Goal: Transaction & Acquisition: Purchase product/service

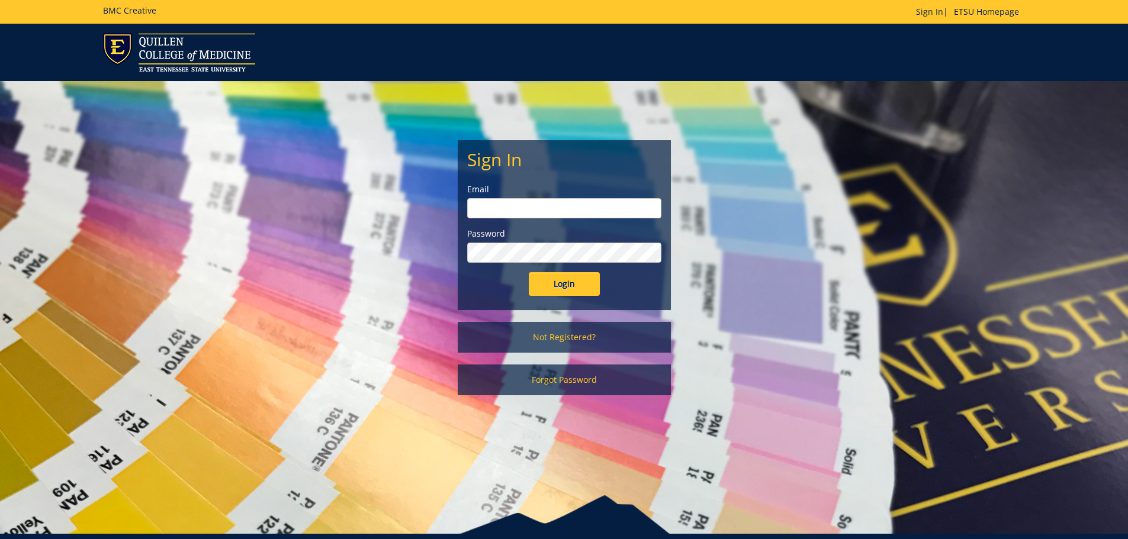
click at [505, 209] on input "email" at bounding box center [564, 208] width 194 height 20
type input "petrak@etsu.edu"
click at [529, 272] on input "Login" at bounding box center [564, 284] width 71 height 24
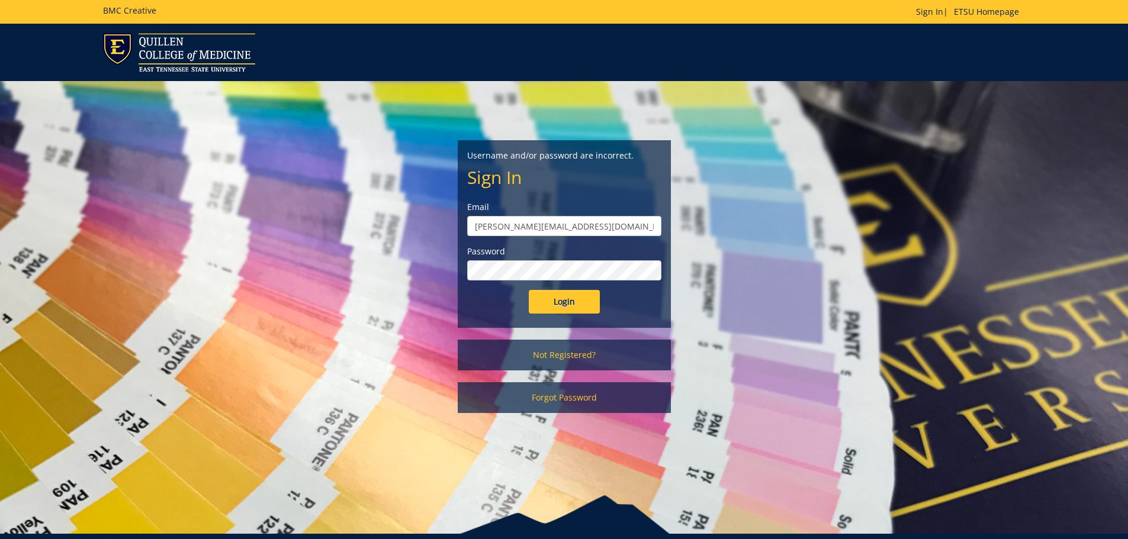
click at [529, 290] on input "Login" at bounding box center [564, 302] width 71 height 24
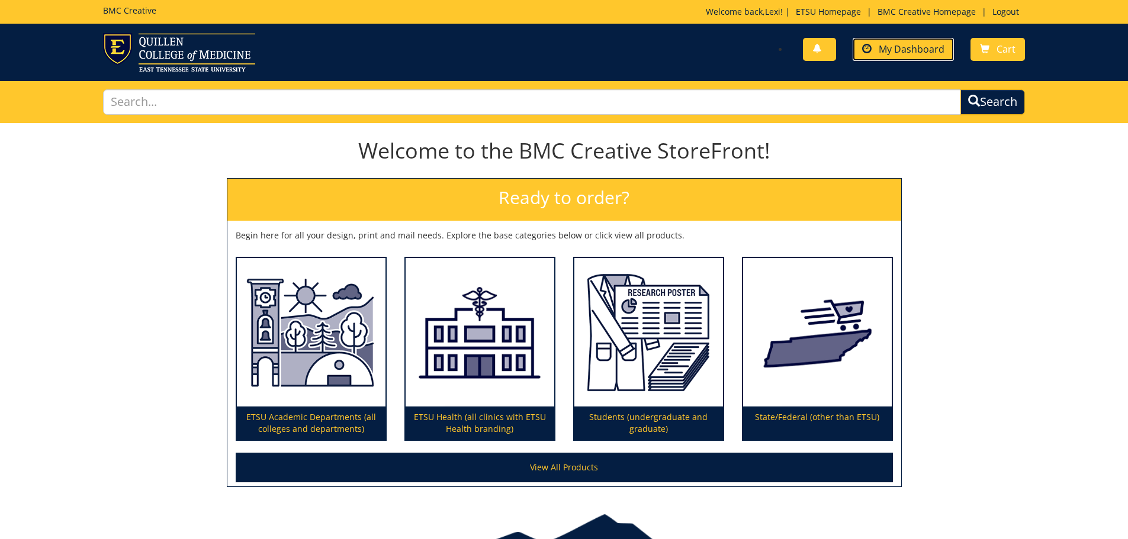
click at [874, 52] on link "My Dashboard" at bounding box center [903, 49] width 101 height 23
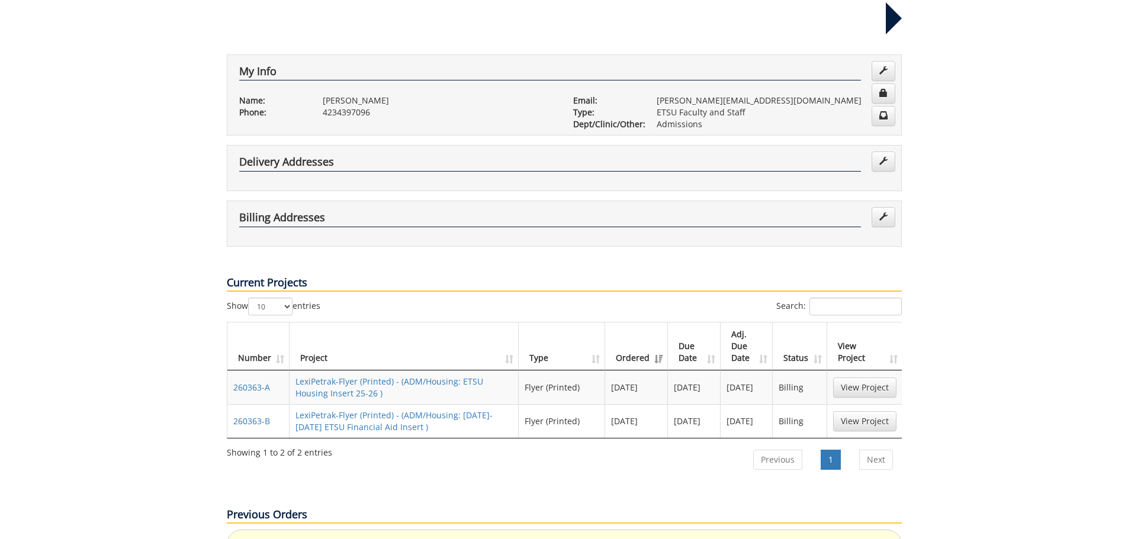
scroll to position [237, 0]
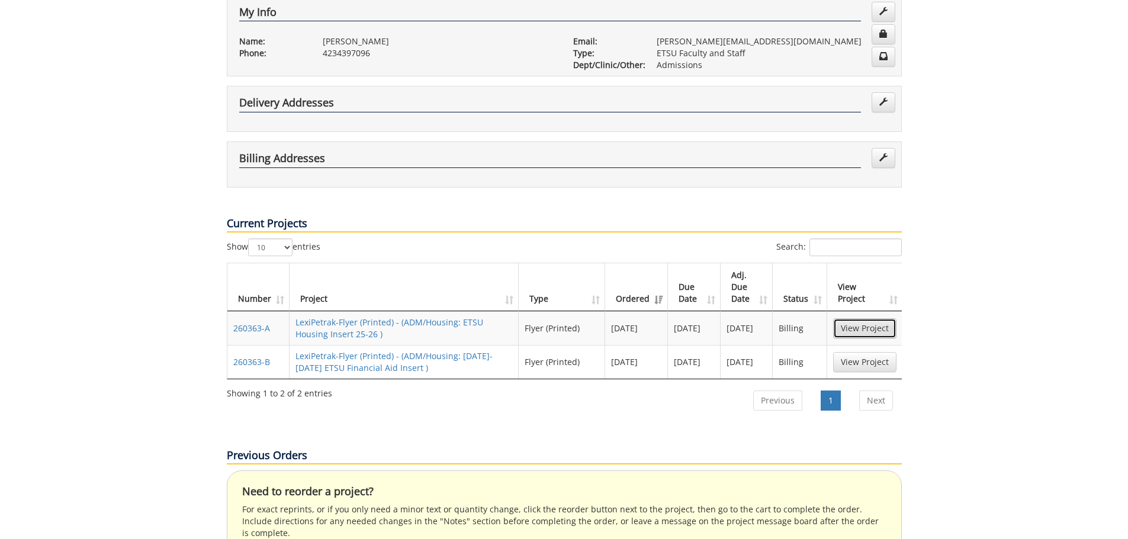
click at [862, 319] on link "View Project" at bounding box center [864, 329] width 63 height 20
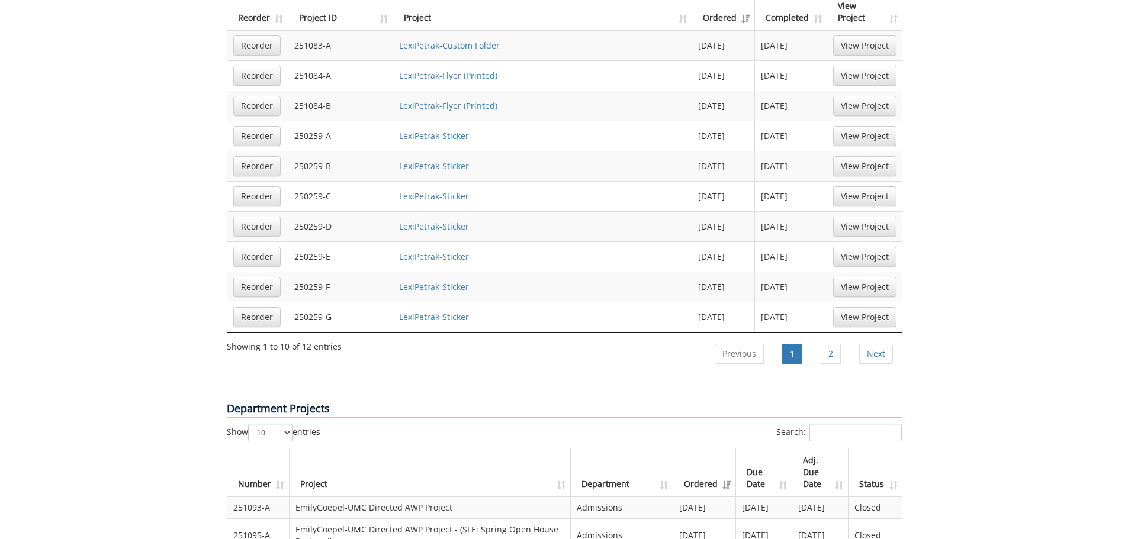
scroll to position [770, 0]
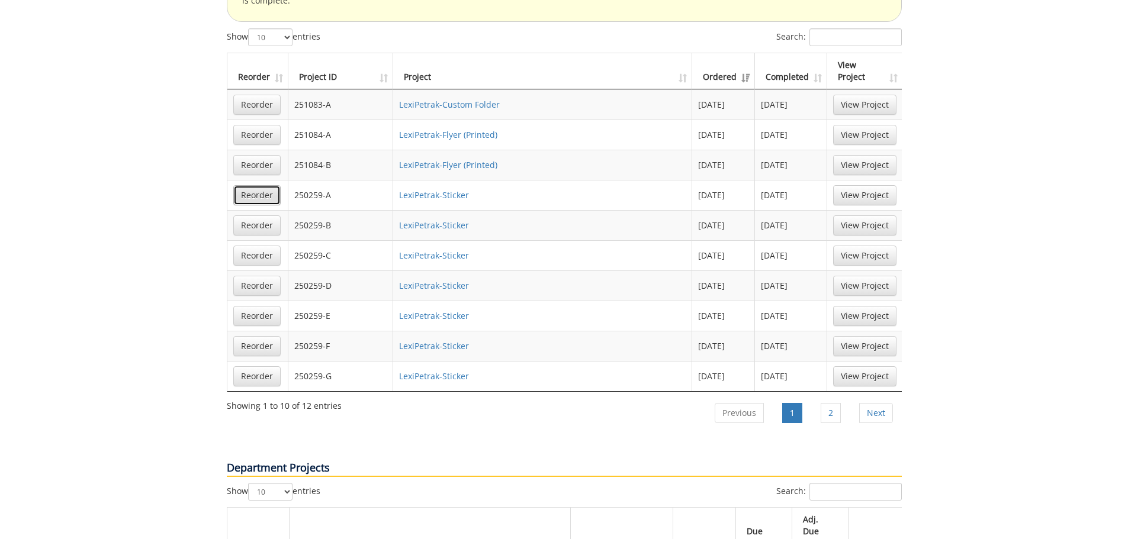
click at [261, 185] on link "Reorder" at bounding box center [256, 195] width 47 height 20
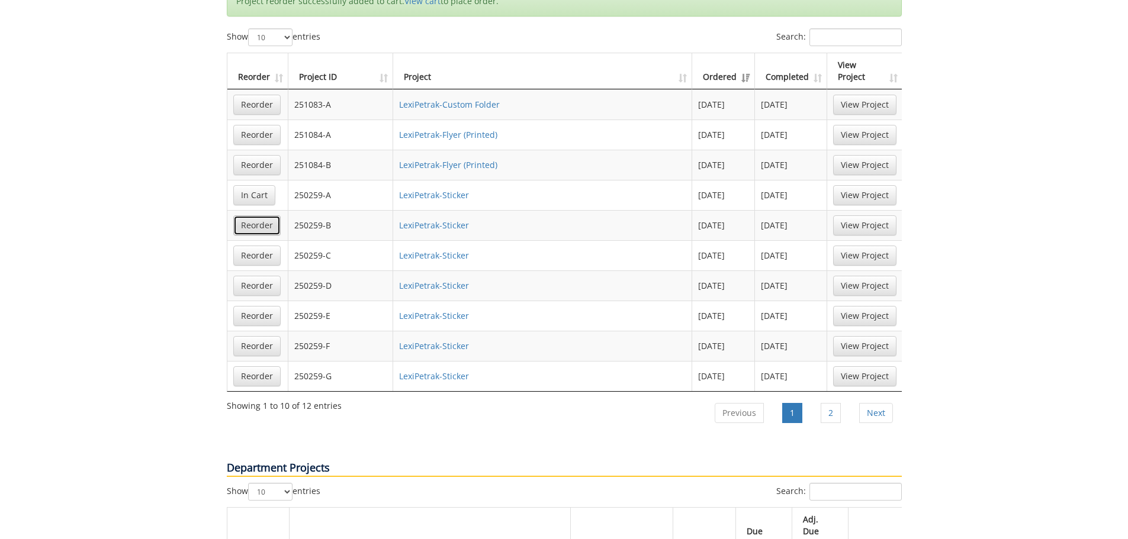
click at [266, 216] on link "Reorder" at bounding box center [256, 226] width 47 height 20
click at [259, 246] on link "Reorder" at bounding box center [256, 256] width 47 height 20
click at [256, 276] on link "Reorder" at bounding box center [256, 286] width 47 height 20
click at [267, 306] on link "Reorder" at bounding box center [256, 316] width 47 height 20
click at [273, 331] on td "Reorder" at bounding box center [257, 346] width 61 height 30
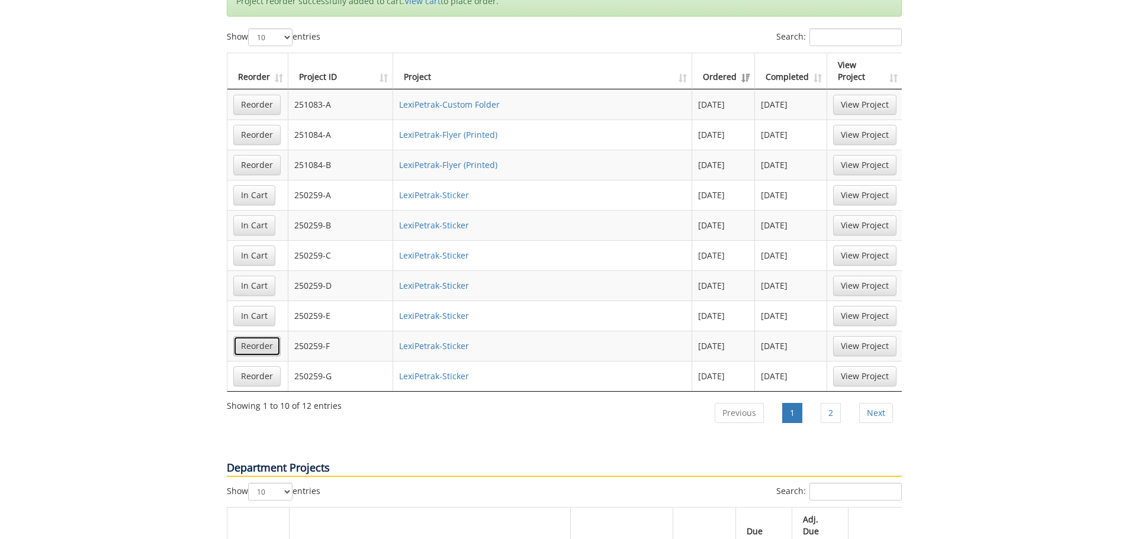
click at [268, 336] on link "Reorder" at bounding box center [256, 346] width 47 height 20
click at [258, 367] on link "Reorder" at bounding box center [256, 377] width 47 height 20
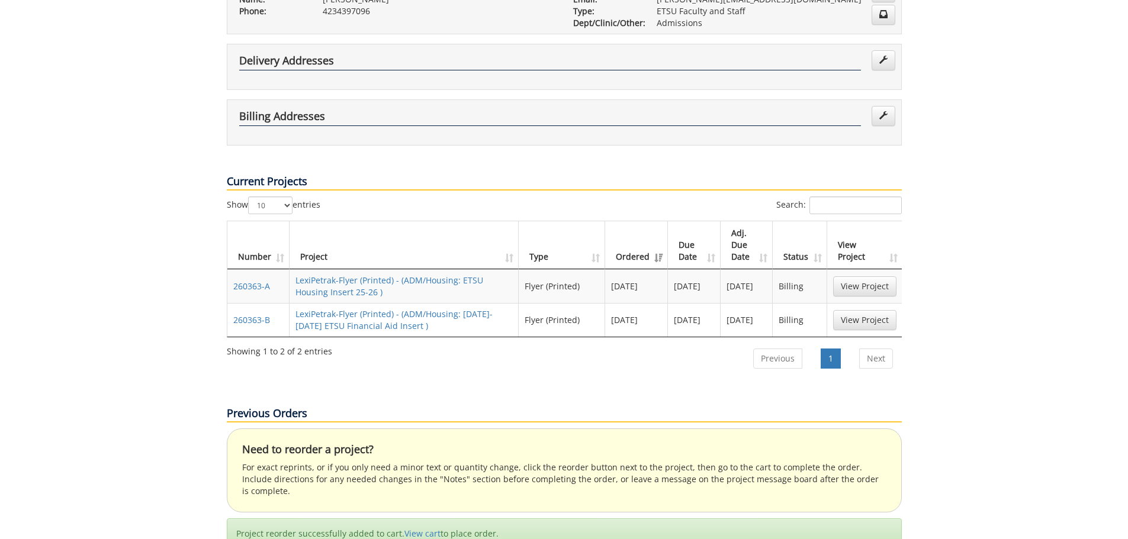
scroll to position [0, 0]
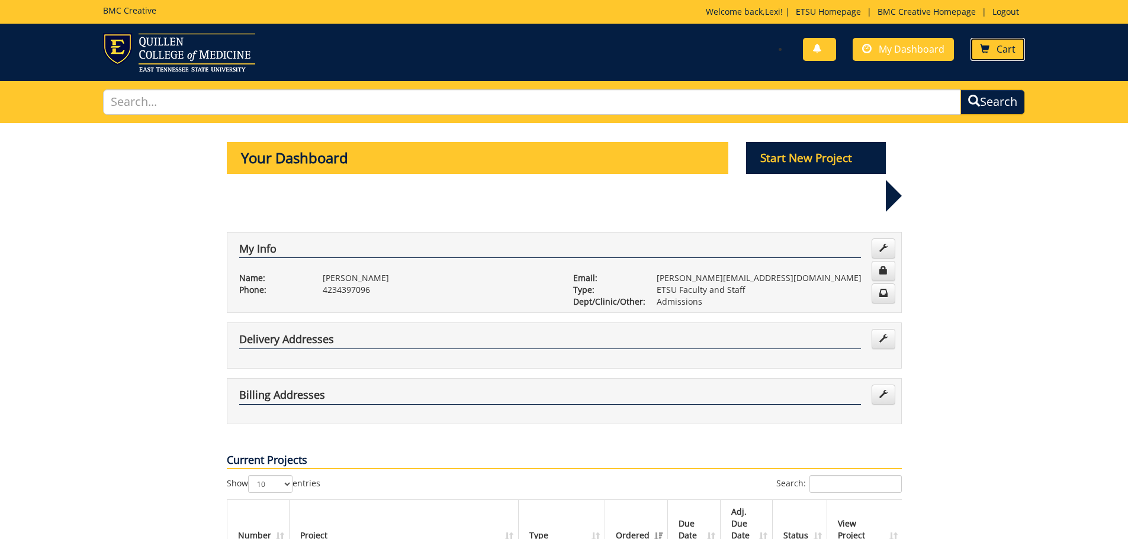
click at [993, 48] on link "Cart" at bounding box center [997, 49] width 54 height 23
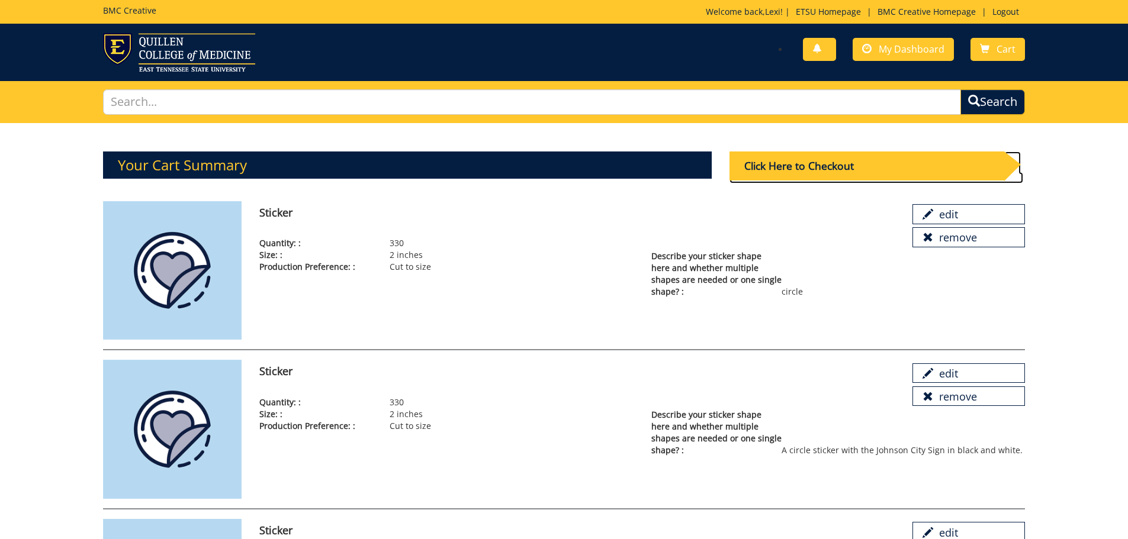
click at [828, 161] on div "Click Here to Checkout" at bounding box center [866, 166] width 275 height 29
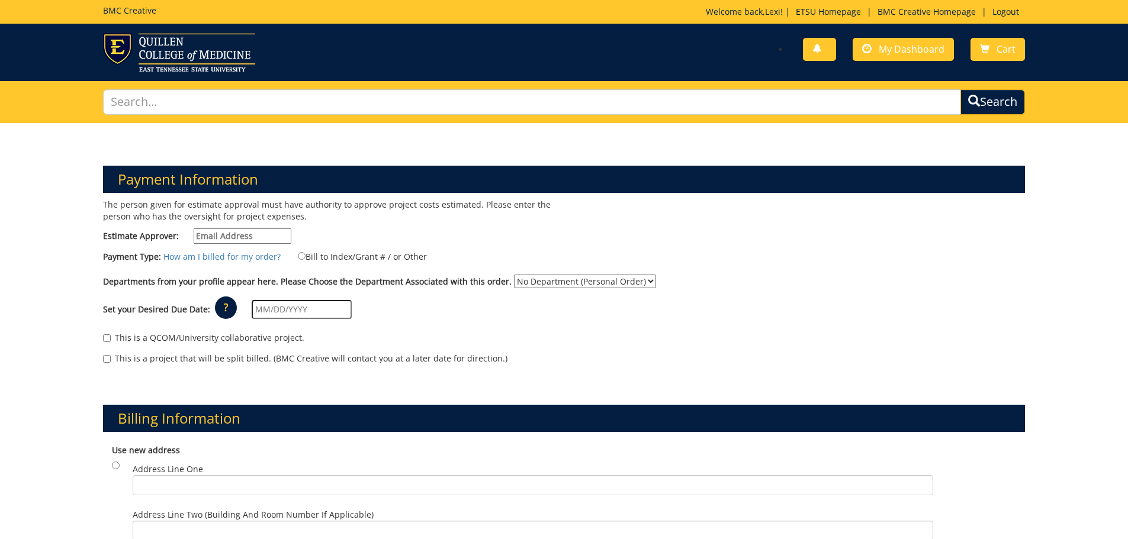
click at [226, 236] on input "Estimate Approver:" at bounding box center [243, 236] width 98 height 15
type input "petrak@etsu.edu"
type input "2266 Forest Acres Dr."
type input "Johnson City"
type input "37604"
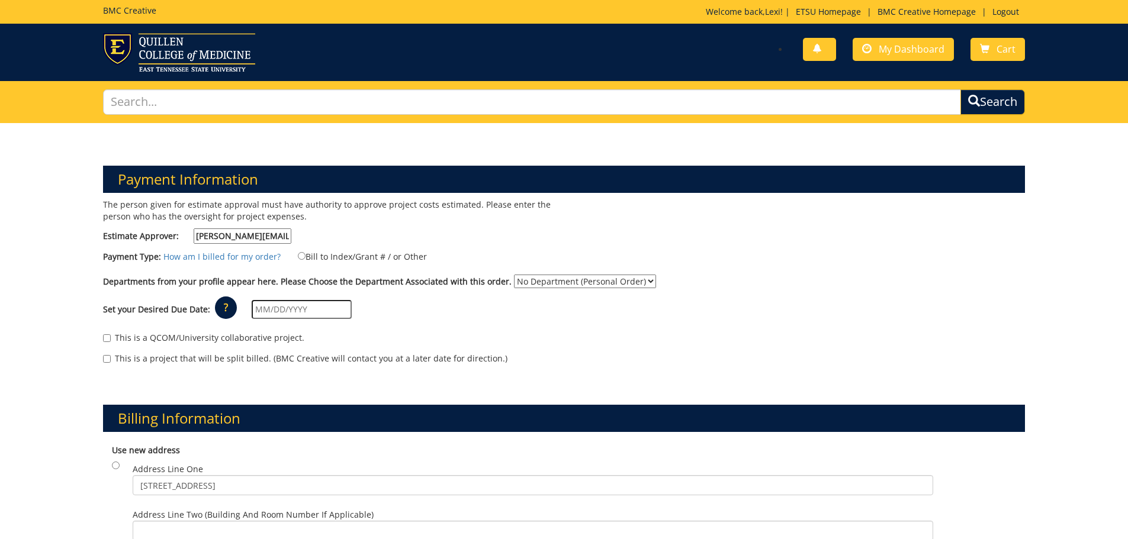
click at [550, 220] on p "The person given for estimate approval must have authority to approve project c…" at bounding box center [329, 211] width 452 height 24
click at [298, 255] on input "Bill to Index/Grant # / or Other" at bounding box center [302, 256] width 8 height 8
radio input "true"
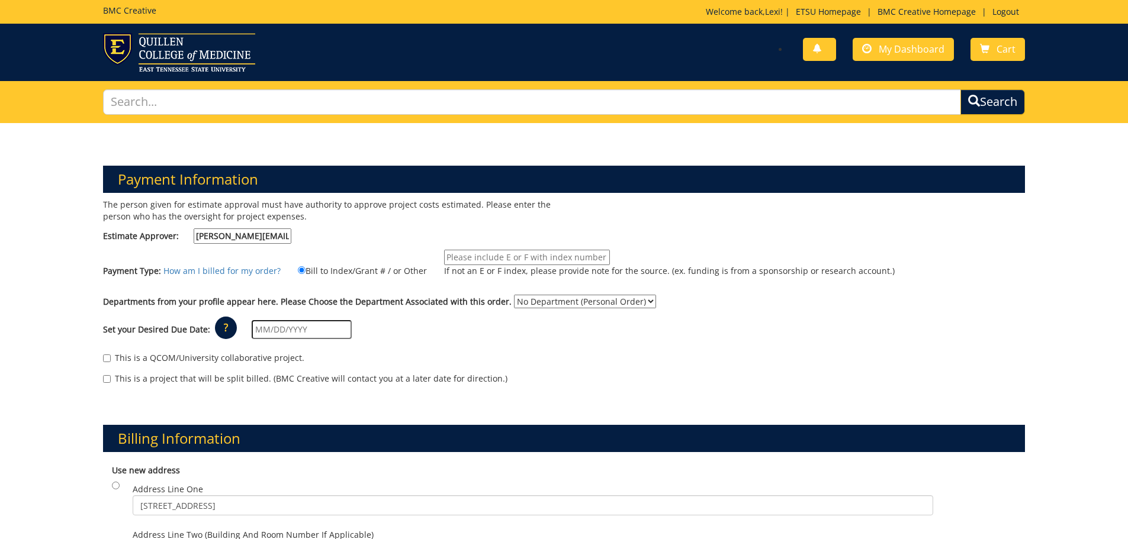
click at [461, 254] on input "If not an E or F index, please provide note for the source. (ex. funding is fro…" at bounding box center [527, 257] width 166 height 15
paste input "10-26200-100000-100-{INSERT ACCOUNT}-400-999-251-999"
type input "10-26200-100000-100-{INSERT ACCOUNT}-400-999-251-999"
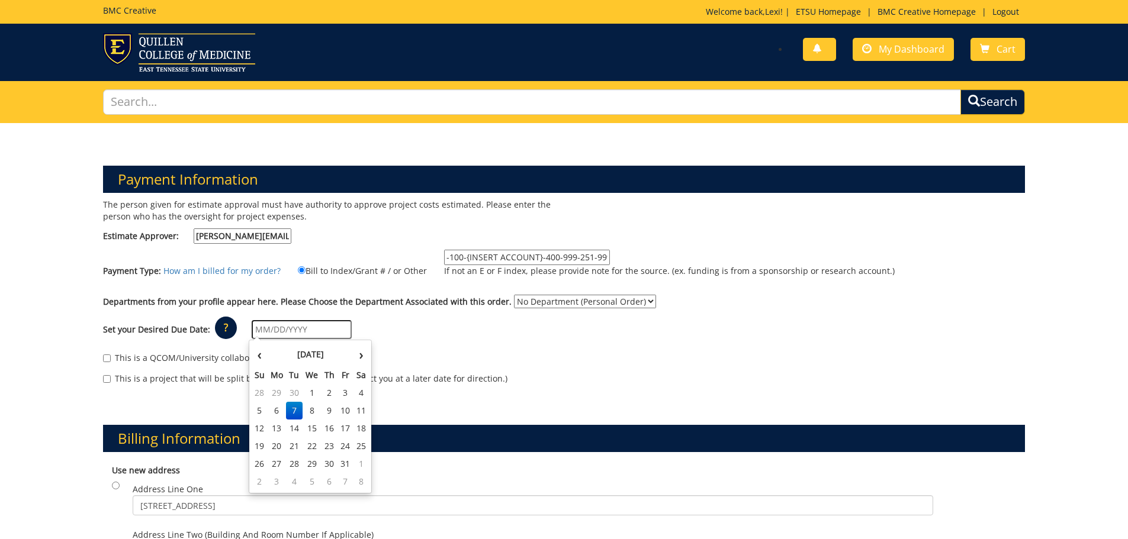
scroll to position [0, 0]
click at [292, 330] on input "text" at bounding box center [302, 329] width 100 height 19
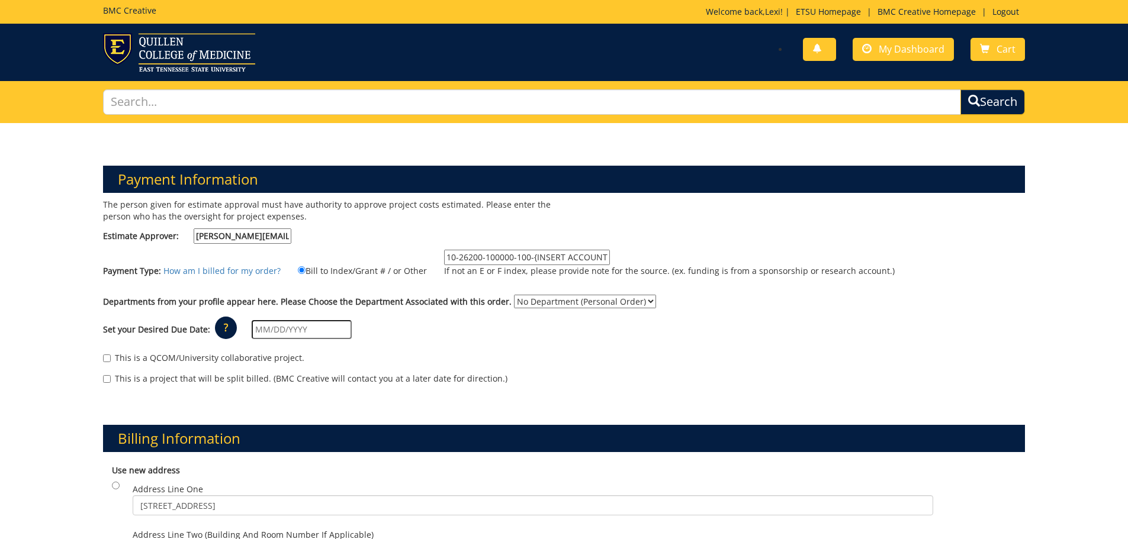
click at [617, 294] on div "The person given for estimate approval must have authority to approve project c…" at bounding box center [564, 298] width 940 height 198
click at [620, 302] on select "No Department (Personal Order) Admissions" at bounding box center [585, 302] width 142 height 14
select select "6"
click at [514, 295] on select "No Department (Personal Order) Admissions" at bounding box center [585, 302] width 142 height 14
click at [325, 332] on input "text" at bounding box center [302, 329] width 100 height 19
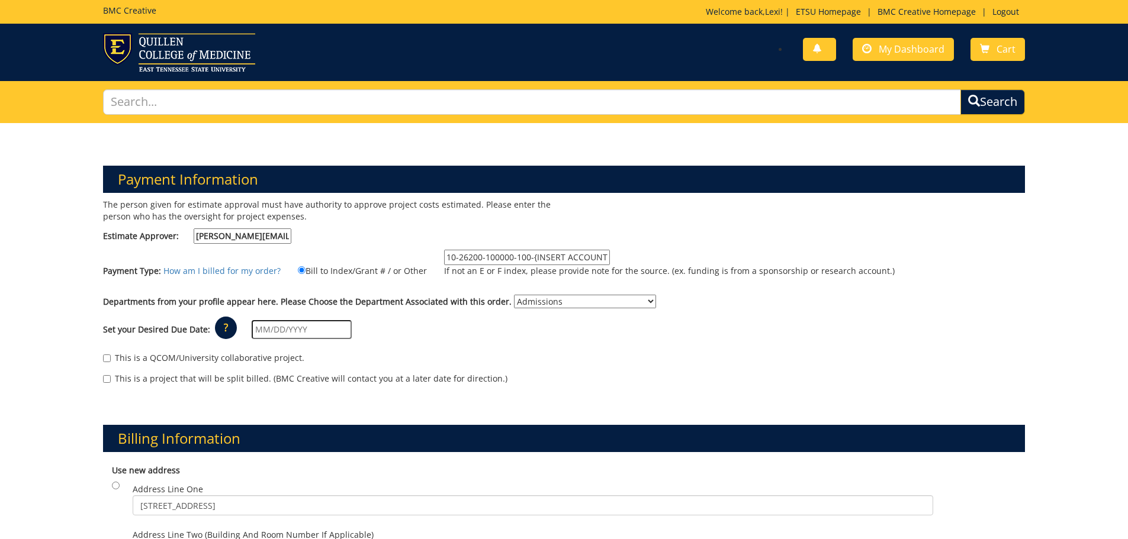
click at [417, 334] on div "Set your Desired Due Date: ? × How long will my project take to finish? : Pleas…" at bounding box center [564, 330] width 940 height 33
click at [301, 332] on input "text" at bounding box center [302, 329] width 100 height 19
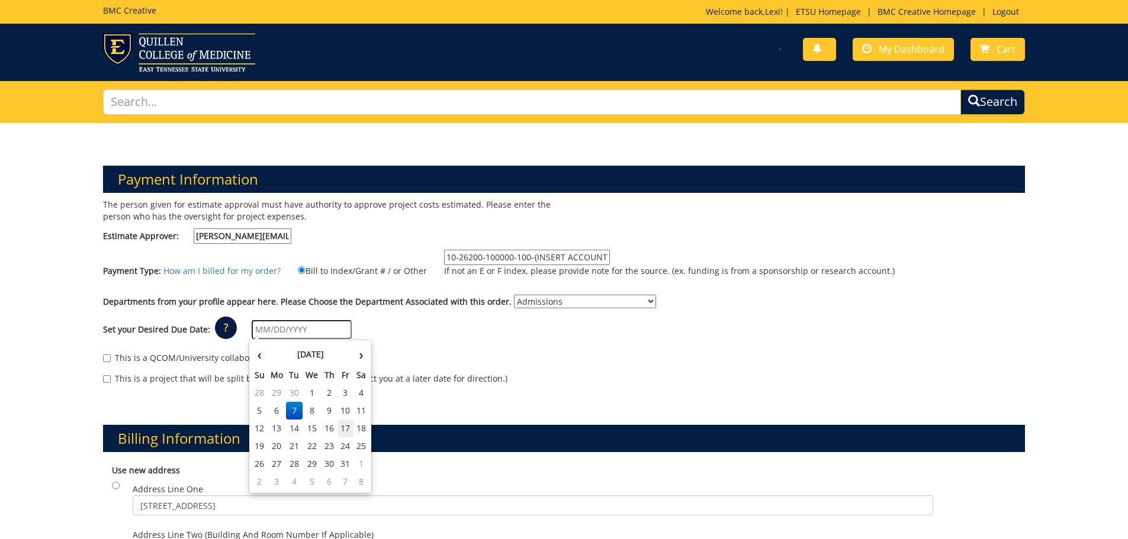
click at [343, 433] on td "17" at bounding box center [345, 429] width 16 height 18
type input "[DATE]"
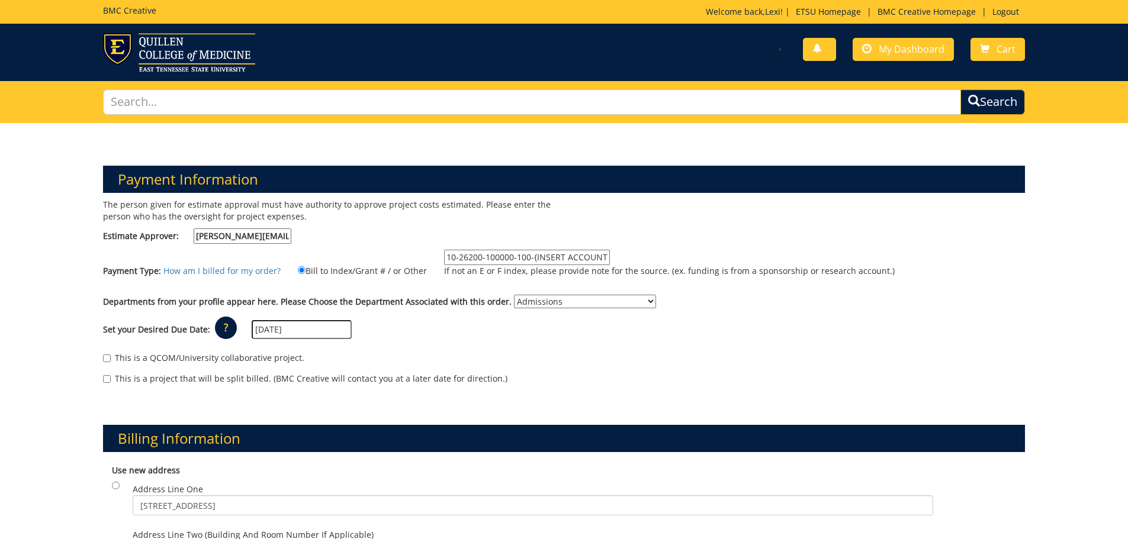
click at [590, 357] on div "This is a QCOM/University collaborative project." at bounding box center [564, 361] width 922 height 18
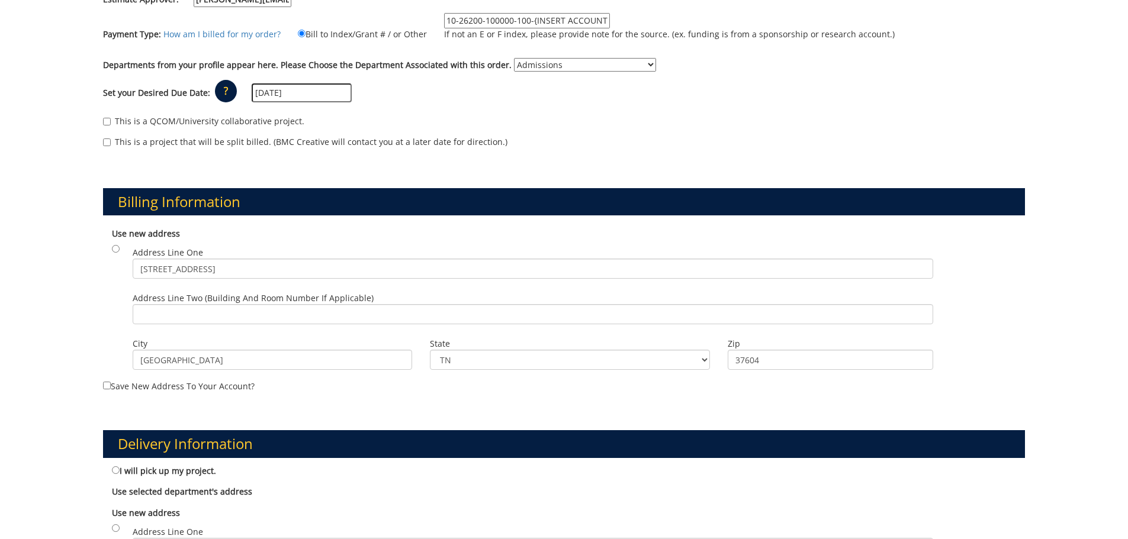
scroll to position [296, 0]
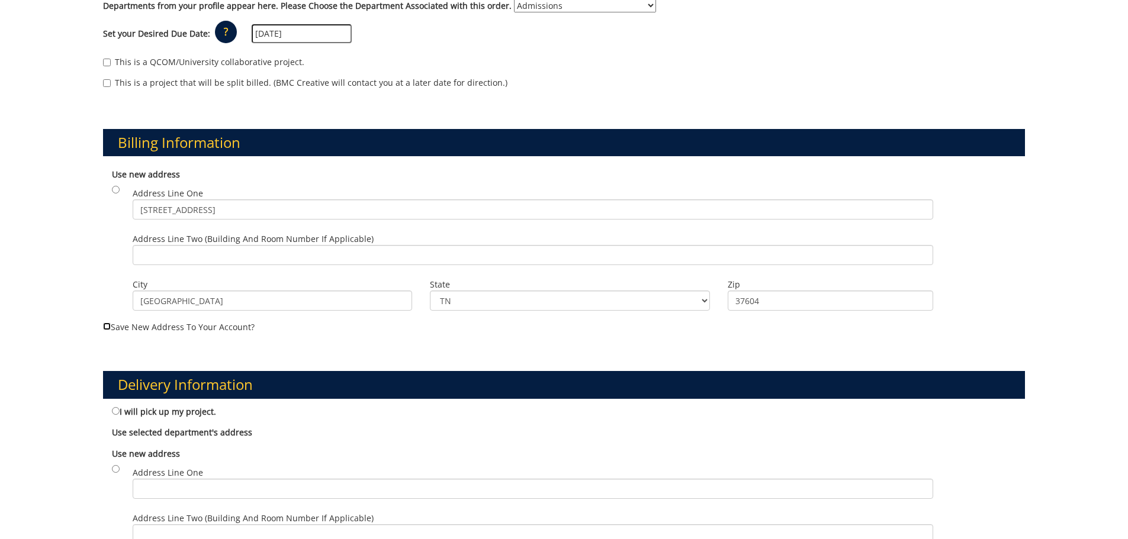
click at [104, 327] on input "Save new address to your account?" at bounding box center [107, 327] width 8 height 8
checkbox input "true"
drag, startPoint x: 230, startPoint y: 211, endPoint x: 0, endPoint y: 227, distance: 230.3
click at [0, 227] on div "Payment Information The person given for estimate approval must have authority …" at bounding box center [564, 349] width 1128 height 1044
drag, startPoint x: 155, startPoint y: 300, endPoint x: 75, endPoint y: 297, distance: 80.6
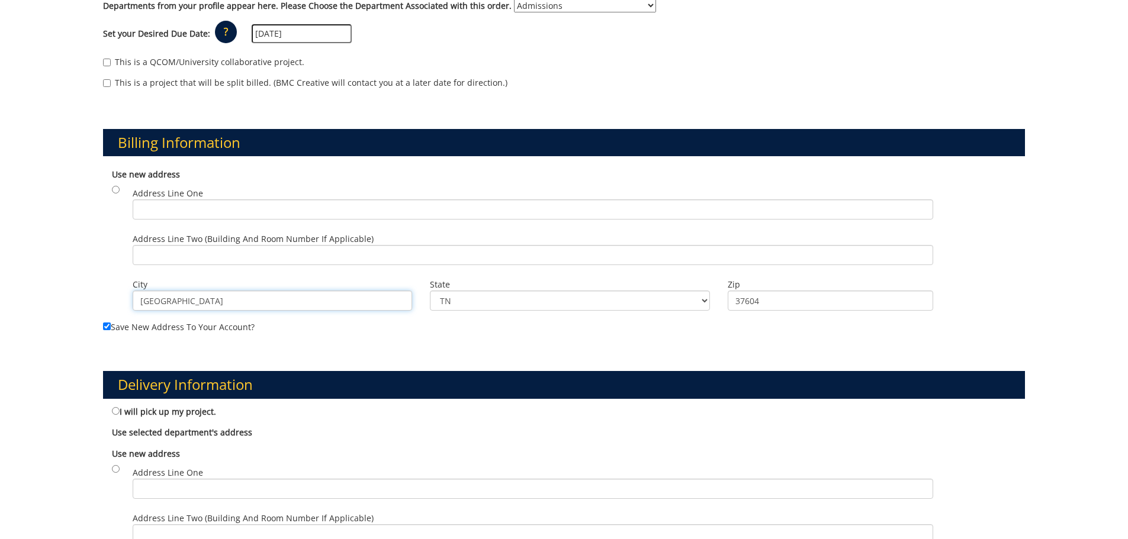
click at [75, 297] on div "Payment Information The person given for estimate approval must have authority …" at bounding box center [564, 349] width 1128 height 1044
drag, startPoint x: 490, startPoint y: 301, endPoint x: 337, endPoint y: 298, distance: 152.2
click at [337, 184] on div "Address Line One Address Line Two (Building and Room Number if applicable) City…" at bounding box center [570, 184] width 893 height 0
click at [430, 291] on select "TN AL AK AS AZ AR CA CO CT DE DC FM FL GA GU HI ID IL IN IA KS KY LA ME MH MD M…" at bounding box center [570, 301] width 280 height 20
click at [701, 300] on select "TN AL AK AS AZ AR CA CO CT DE DC FM FL GA GU HI ID IL IN IA KS KY LA ME MH MD M…" at bounding box center [570, 301] width 280 height 20
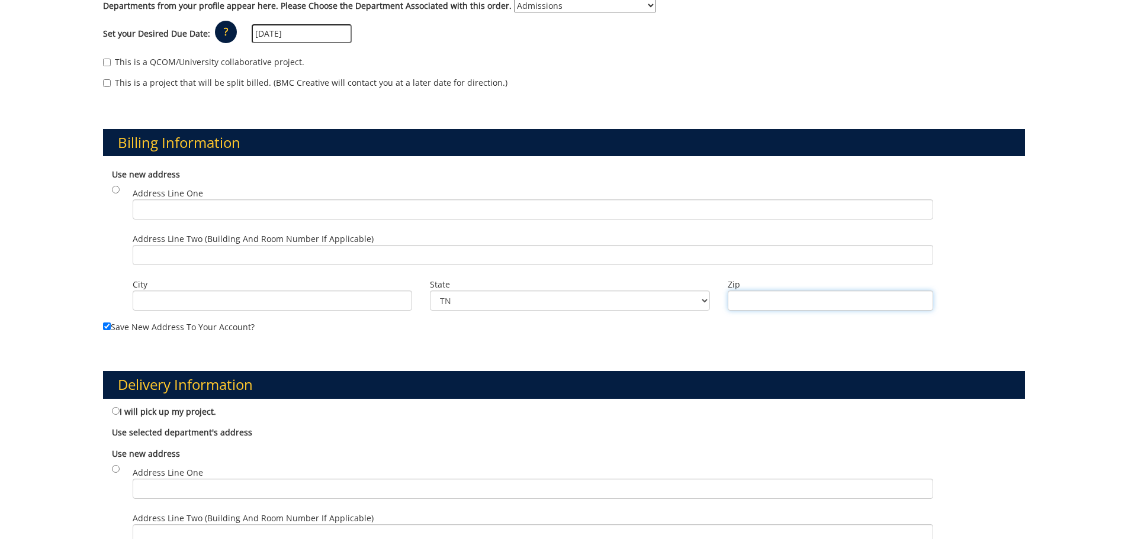
drag, startPoint x: 761, startPoint y: 305, endPoint x: 725, endPoint y: 303, distance: 36.2
click at [725, 303] on div "Zip" at bounding box center [830, 293] width 223 height 36
drag, startPoint x: 715, startPoint y: 364, endPoint x: 704, endPoint y: 352, distance: 15.9
click at [716, 362] on div "Delivery Information I will pick up my project. Use selected department's addre…" at bounding box center [564, 482] width 940 height 279
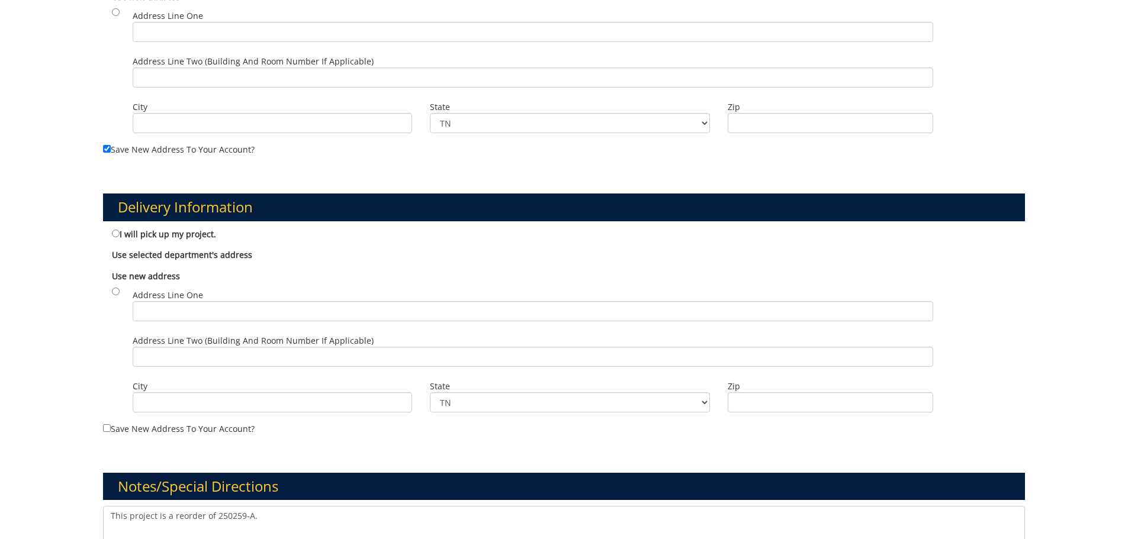
scroll to position [533, 0]
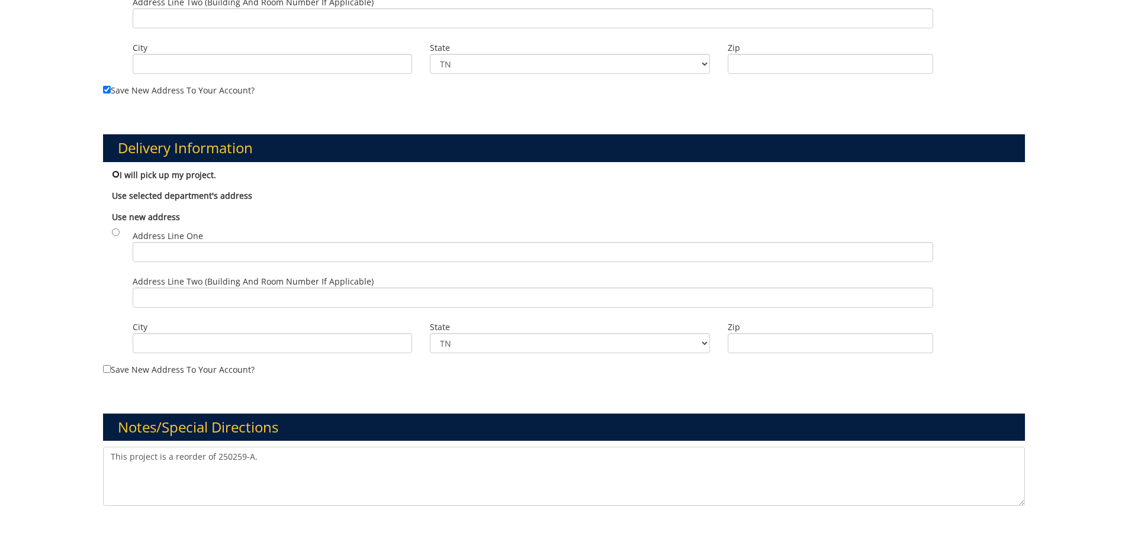
click at [116, 175] on input "I will pick up my project." at bounding box center [116, 175] width 8 height 8
radio input "true"
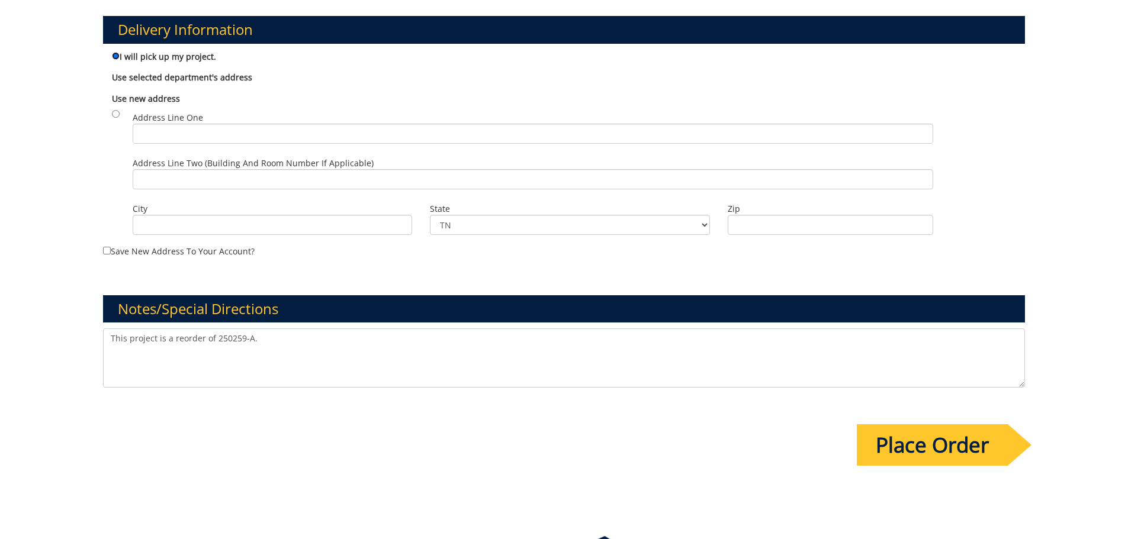
scroll to position [711, 0]
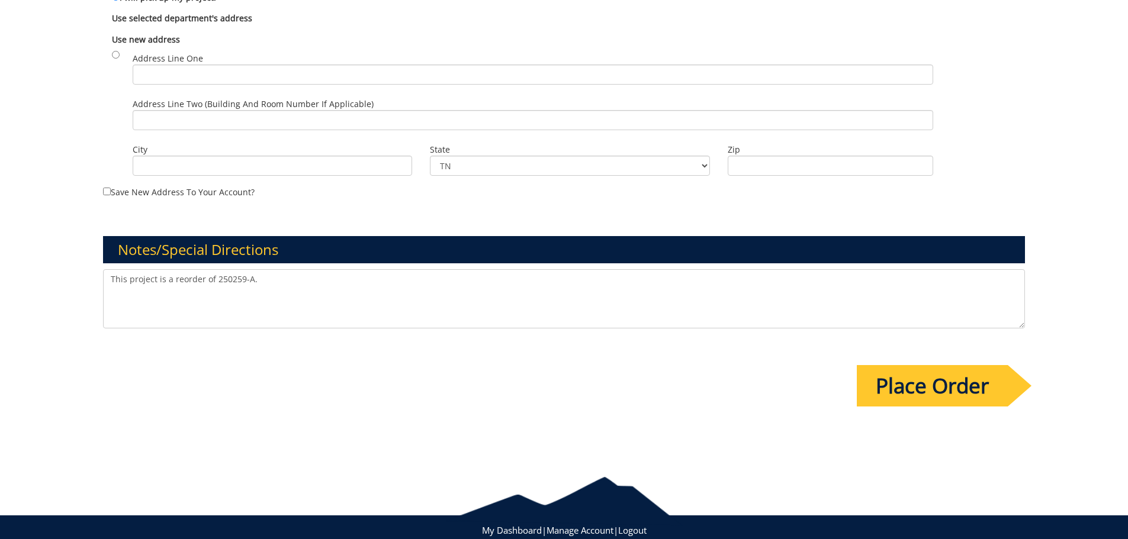
drag, startPoint x: 268, startPoint y: 284, endPoint x: 73, endPoint y: 280, distance: 194.8
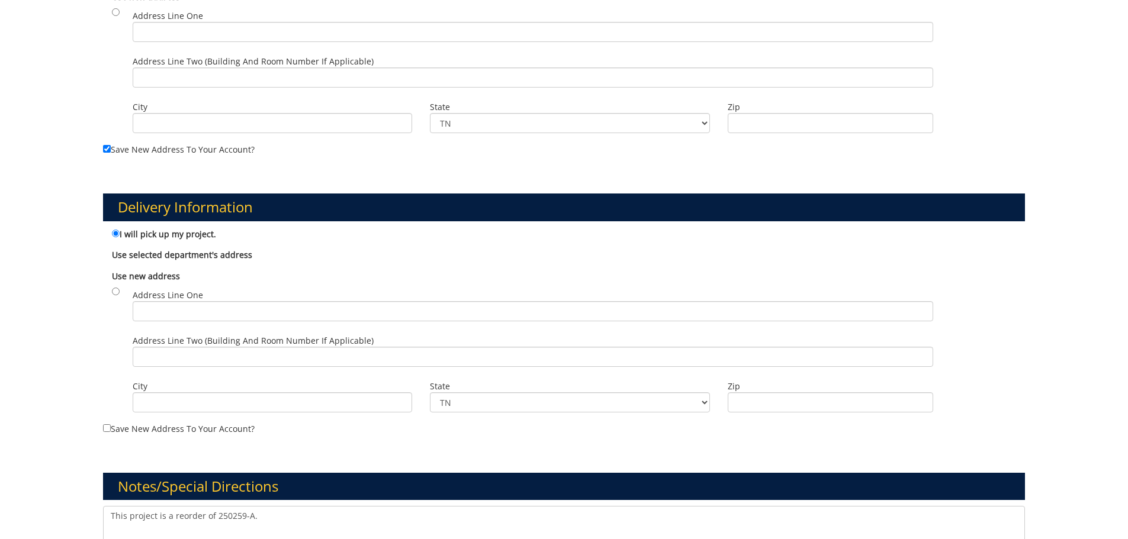
scroll to position [742, 0]
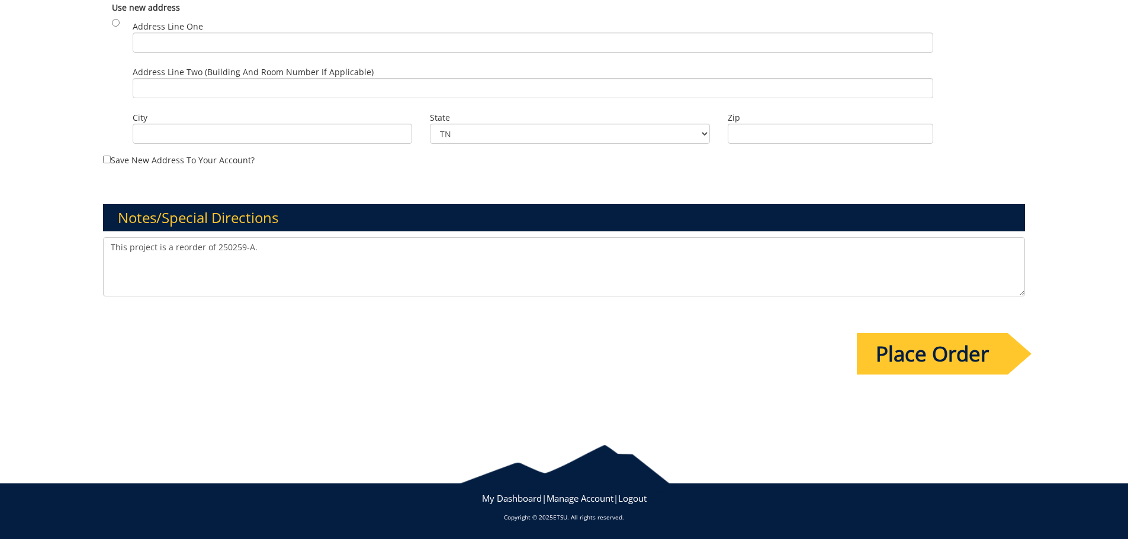
click at [323, 245] on textarea "This project is a reorder of 250259-A." at bounding box center [564, 266] width 922 height 59
click at [965, 361] on input "Place Order" at bounding box center [932, 353] width 151 height 41
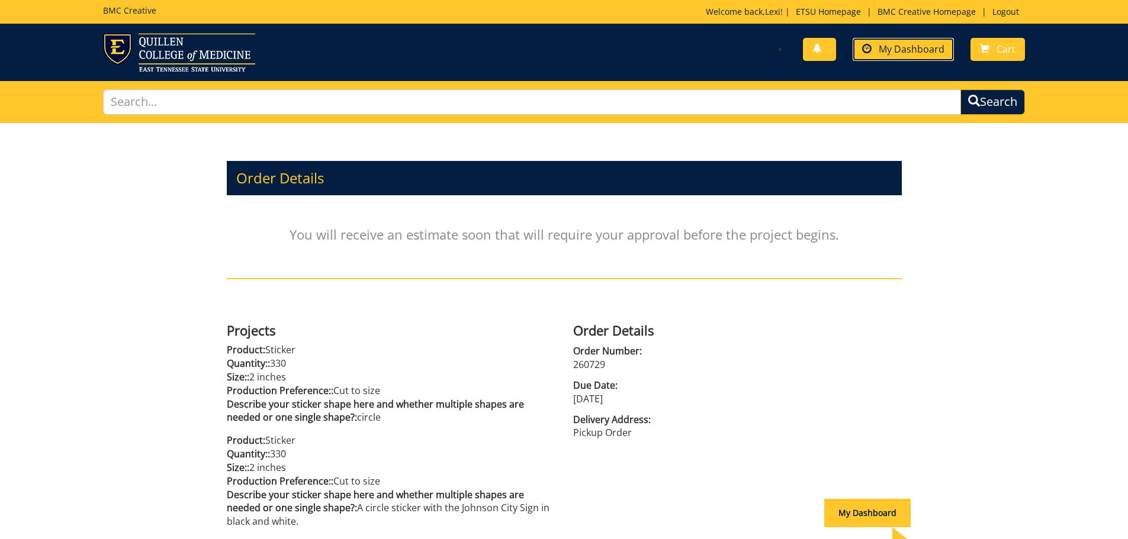
click at [907, 47] on span "My Dashboard" at bounding box center [912, 49] width 66 height 13
